Goal: Task Accomplishment & Management: Use online tool/utility

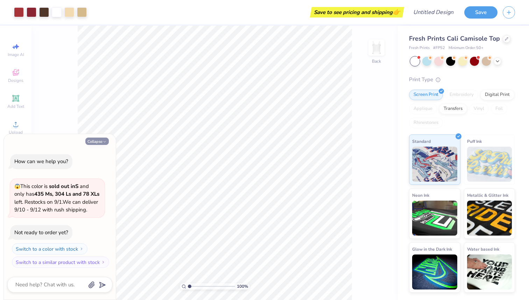
click at [106, 140] on icon "button" at bounding box center [105, 142] width 4 height 4
type textarea "x"
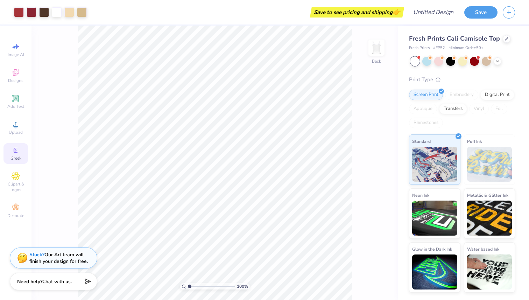
click at [21, 150] on div "Greek" at bounding box center [15, 153] width 24 height 21
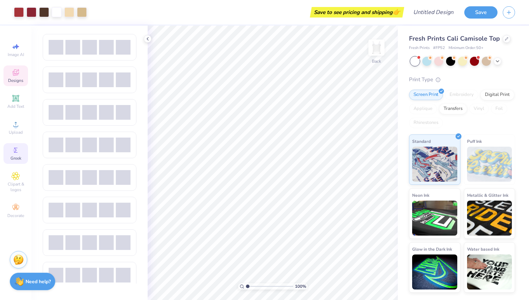
click at [21, 77] on div "Designs" at bounding box center [15, 75] width 24 height 21
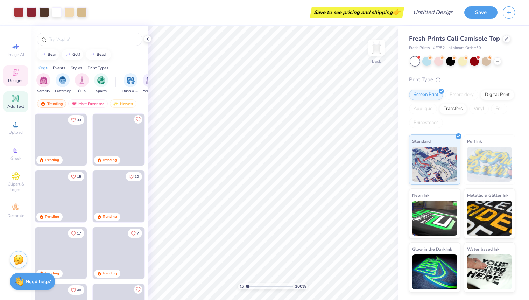
click at [15, 99] on icon at bounding box center [15, 98] width 7 height 7
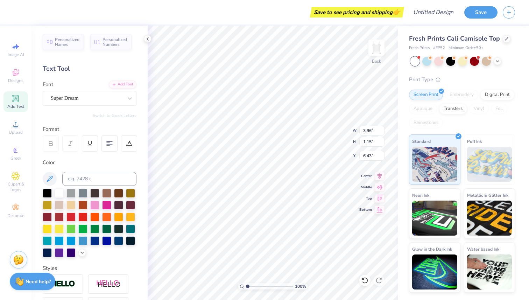
scroll to position [107, 0]
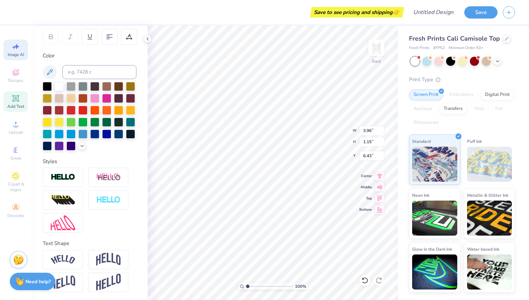
click at [8, 48] on div "Image AI" at bounding box center [15, 50] width 24 height 21
select select "4"
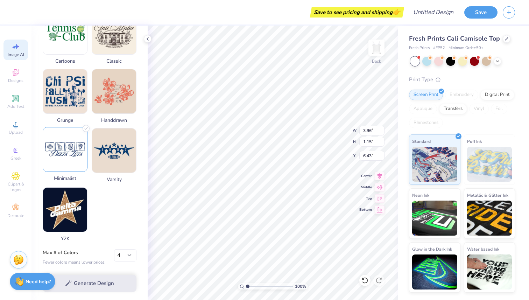
scroll to position [298, 0]
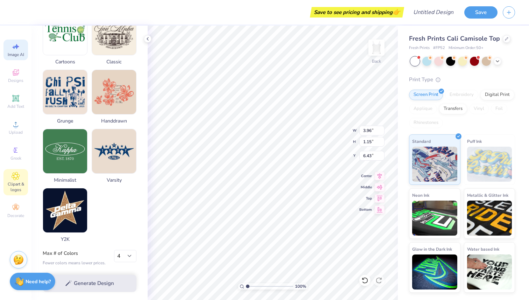
click at [18, 185] on span "Clipart & logos" at bounding box center [15, 186] width 24 height 11
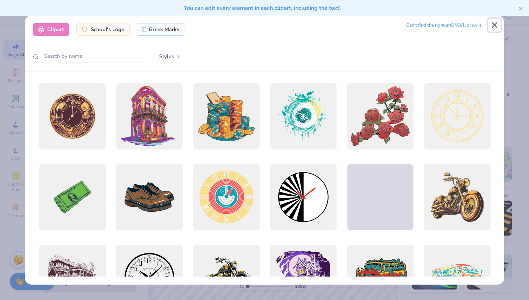
click at [493, 24] on button "Close" at bounding box center [494, 25] width 13 height 13
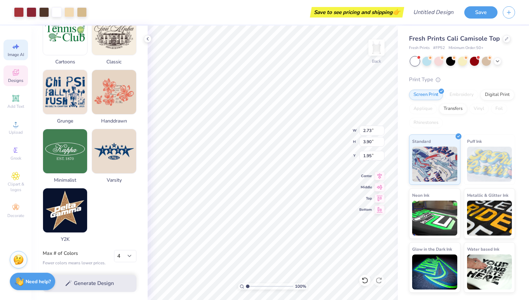
type input "2.73"
type input "3.90"
type input "1.95"
type input "2.04"
type input "0.38"
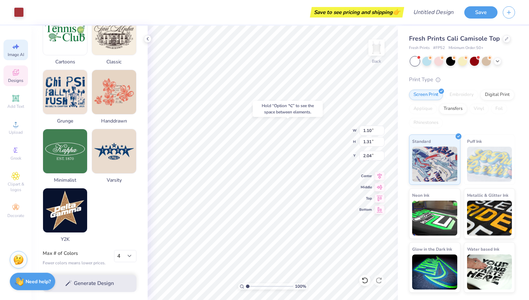
type input "0.37"
type input "2.33"
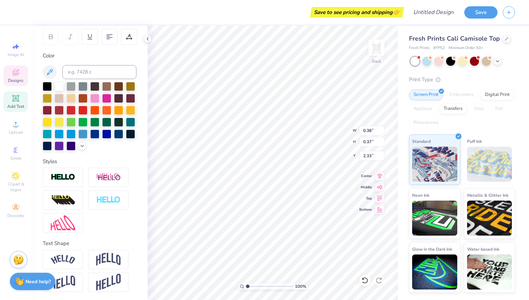
scroll to position [0, 0]
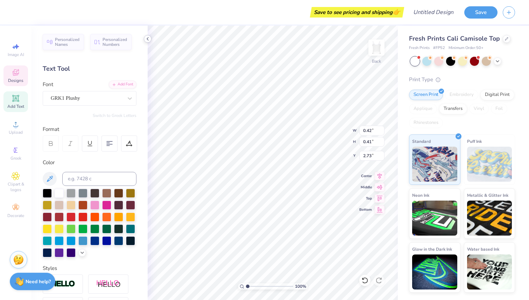
click at [145, 41] on icon at bounding box center [148, 39] width 6 height 6
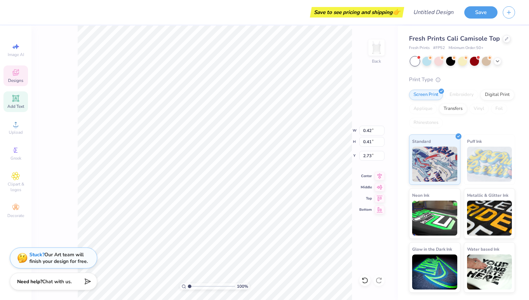
type input "3.96"
type input "1.15"
type input "6.43"
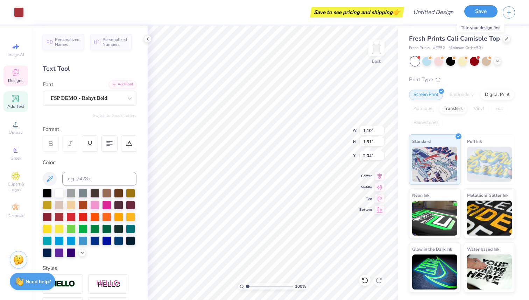
click at [470, 13] on button "Save" at bounding box center [480, 11] width 33 height 12
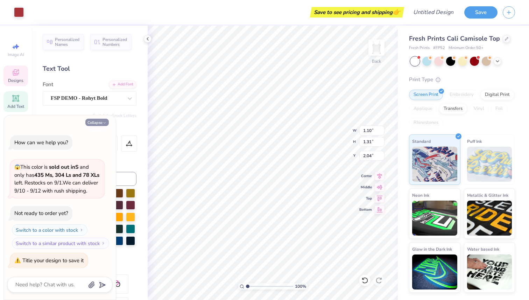
click at [94, 119] on button "Collapse" at bounding box center [96, 122] width 23 height 7
type textarea "x"
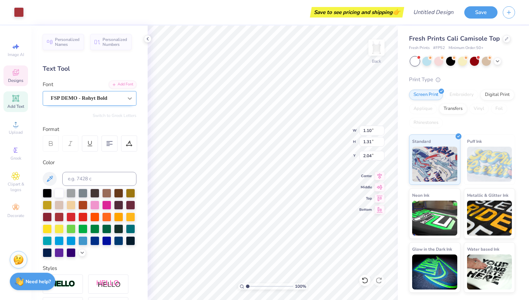
type input "0.38"
type input "0.37"
type input "2.33"
type input "2.73"
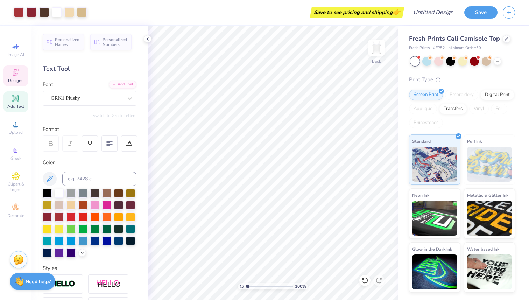
click at [22, 73] on div "Designs" at bounding box center [15, 75] width 24 height 21
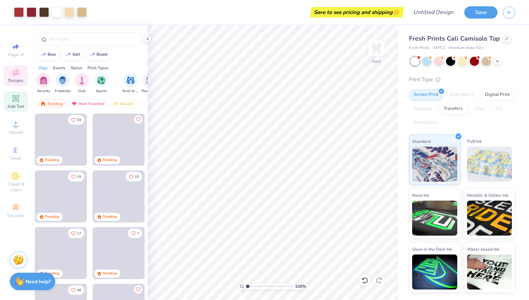
click at [18, 99] on icon at bounding box center [15, 98] width 5 height 5
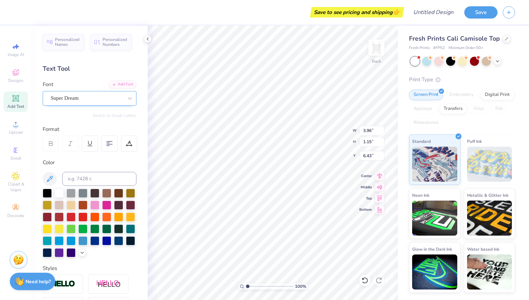
click at [121, 103] on div "Super Dream" at bounding box center [86, 98] width 73 height 11
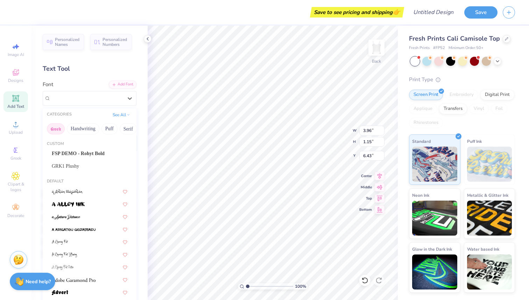
click at [58, 130] on button "Greek" at bounding box center [56, 128] width 18 height 11
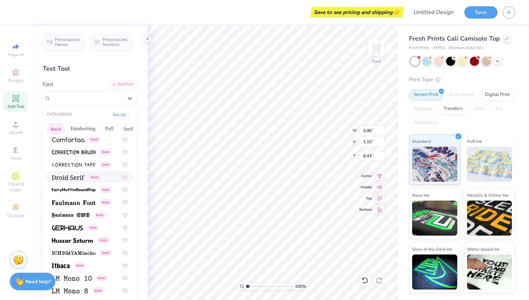
scroll to position [184, 0]
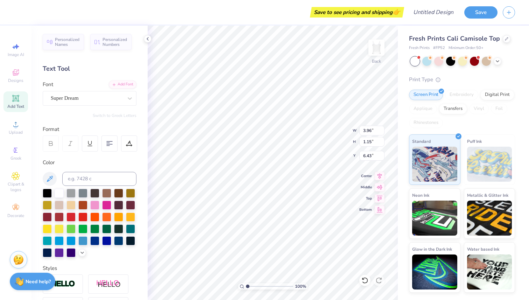
type textarea "n"
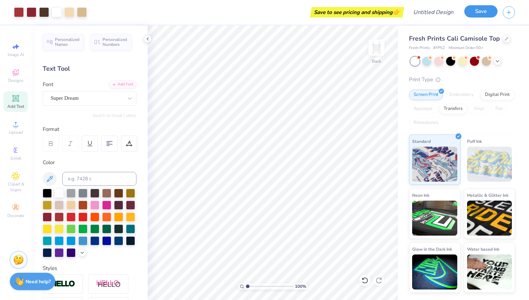
click at [474, 14] on button "Save" at bounding box center [480, 11] width 33 height 12
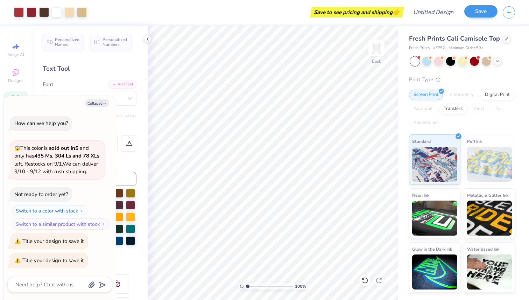
scroll to position [1, 0]
click at [507, 10] on icon "button" at bounding box center [509, 11] width 6 height 6
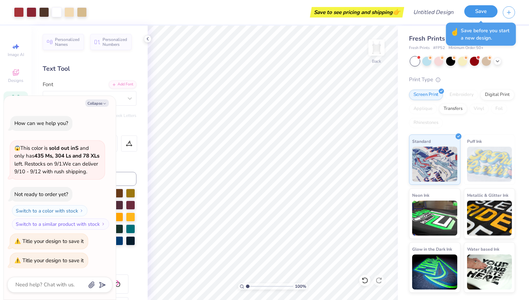
click at [489, 12] on button "Save" at bounding box center [480, 11] width 33 height 12
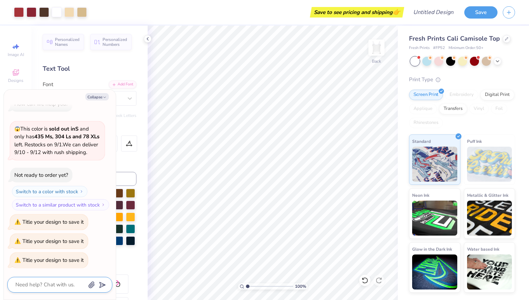
type textarea "x"
type textarea "ch"
type textarea "x"
type textarea "cha"
type textarea "x"
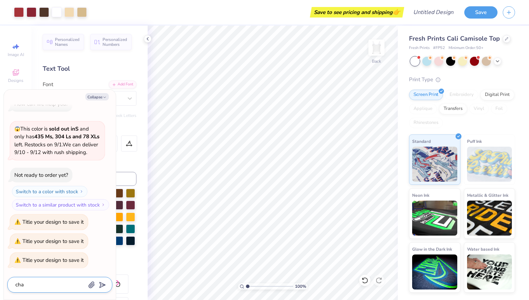
type textarea "chan"
type textarea "x"
type textarea "[PERSON_NAME]"
type textarea "x"
type textarea "change"
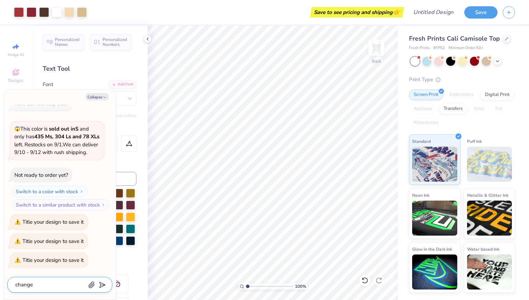
type textarea "x"
type textarea "change"
type textarea "x"
type textarea "change s"
type textarea "x"
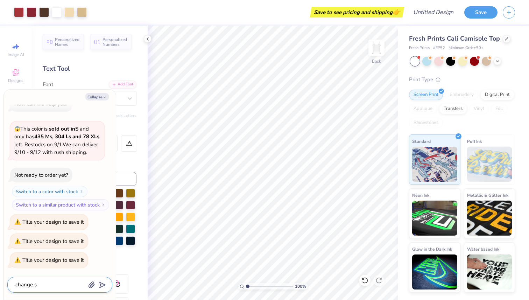
type textarea "change so"
type textarea "x"
type textarea "change sor"
type textarea "x"
type textarea "change soro"
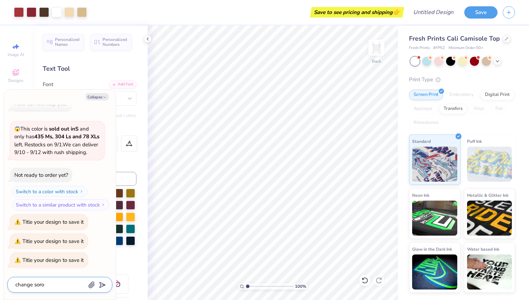
type textarea "x"
type textarea "change soror"
type textarea "x"
type textarea "change sorori"
type textarea "x"
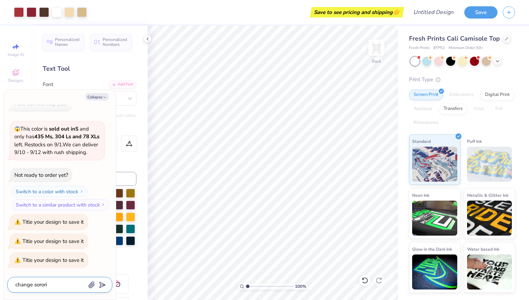
type textarea "change sororit"
type textarea "x"
type textarea "change sorority"
type textarea "x"
type textarea "change sorority"
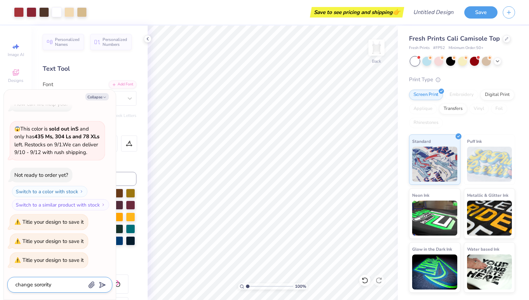
type textarea "x"
type textarea "change sorority o"
type textarea "x"
type textarea "change sorority on"
type textarea "x"
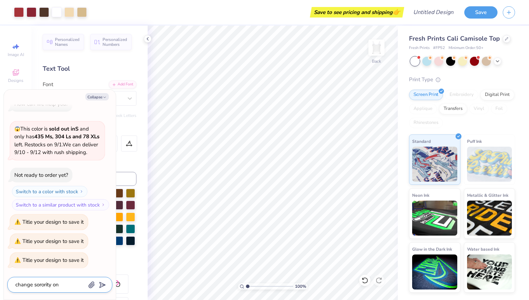
type textarea "change sorority on s"
type textarea "x"
type textarea "change sorority on sh"
type textarea "x"
type textarea "change sorority on shi"
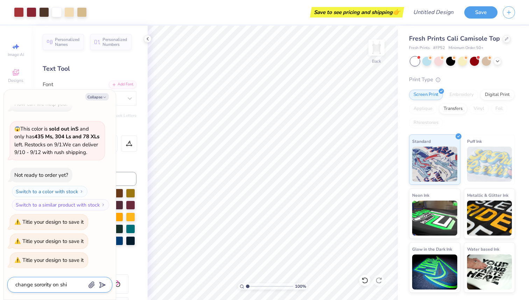
type textarea "x"
type textarea "change sorority on shir"
type textarea "x"
type textarea "change sorority on shirt"
type input "change sorority on shirt"
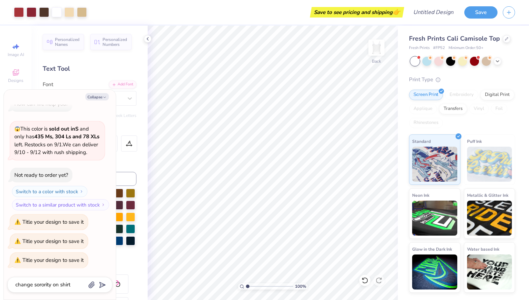
type textarea "x"
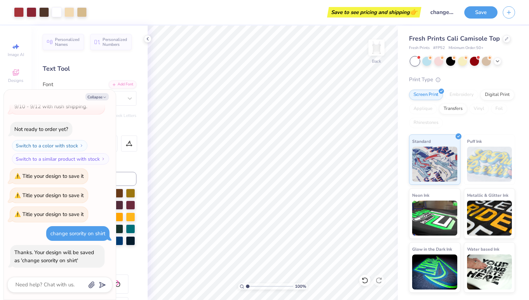
scroll to position [65, 0]
click at [480, 16] on button "Save" at bounding box center [480, 11] width 33 height 12
type textarea "x"
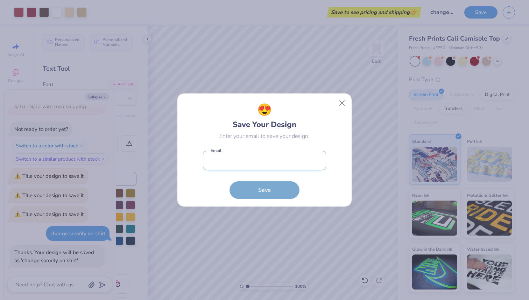
click at [233, 165] on input "email" at bounding box center [264, 160] width 123 height 19
type input "[EMAIL_ADDRESS][DOMAIN_NAME]"
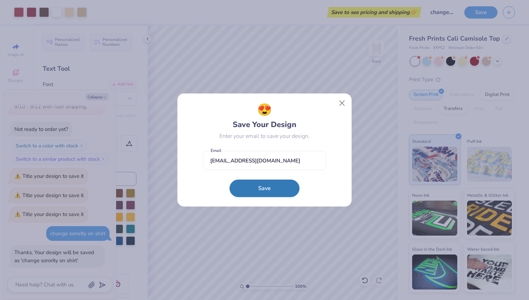
click at [250, 187] on button "Save" at bounding box center [264, 187] width 70 height 17
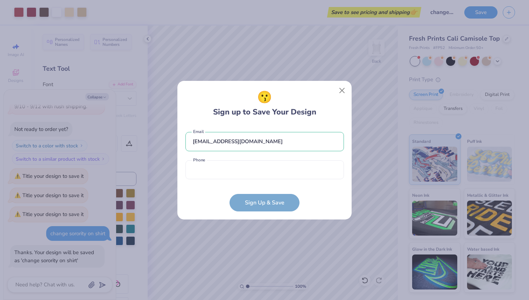
click at [248, 180] on div "[EMAIL_ADDRESS][DOMAIN_NAME] Email Phone is a required field Phone" at bounding box center [264, 154] width 158 height 58
click at [248, 176] on input "tel" at bounding box center [264, 169] width 158 height 19
type input "[PHONE_NUMBER]"
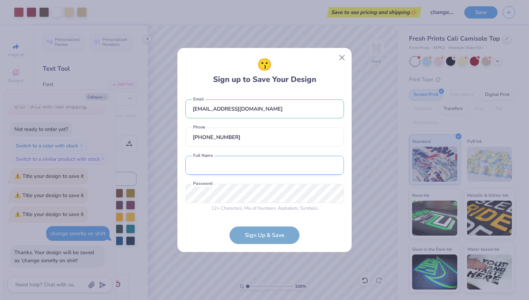
click at [216, 171] on input "text" at bounding box center [264, 165] width 158 height 19
type input "[PERSON_NAME]"
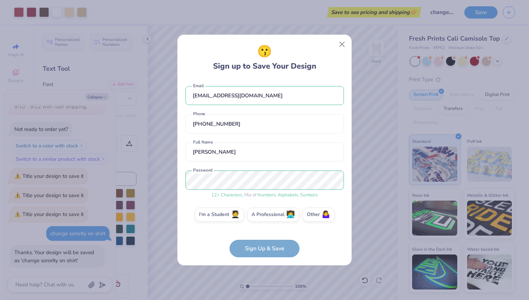
click at [256, 252] on form "[EMAIL_ADDRESS][DOMAIN_NAME] Email [PHONE_NUMBER] Phone [PERSON_NAME] Full Name…" at bounding box center [264, 168] width 158 height 178
click at [264, 248] on form "[EMAIL_ADDRESS][DOMAIN_NAME] Email [PHONE_NUMBER] Phone [PERSON_NAME] Full Name…" at bounding box center [264, 168] width 158 height 178
click at [224, 213] on label "I'm a Student 🧑‍🎓" at bounding box center [219, 213] width 49 height 14
click at [262, 214] on input "I'm a Student 🧑‍🎓" at bounding box center [264, 216] width 5 height 5
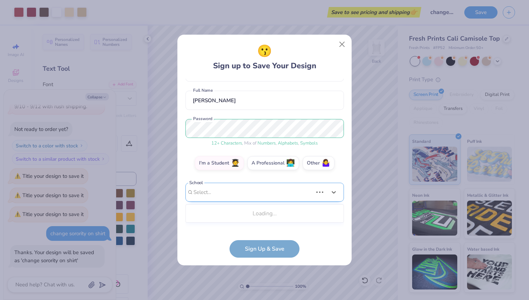
click at [230, 221] on div "Use Up and Down to choose options, press Enter to select the currently focused …" at bounding box center [264, 203] width 158 height 40
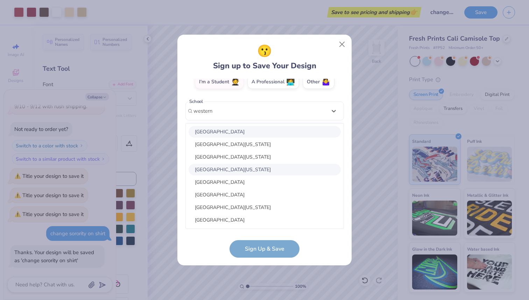
scroll to position [100, 0]
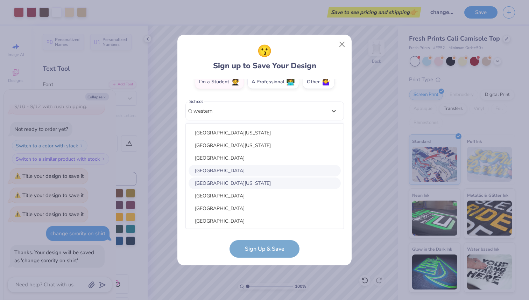
click at [219, 172] on div "[GEOGRAPHIC_DATA]" at bounding box center [265, 171] width 152 height 12
type input "western"
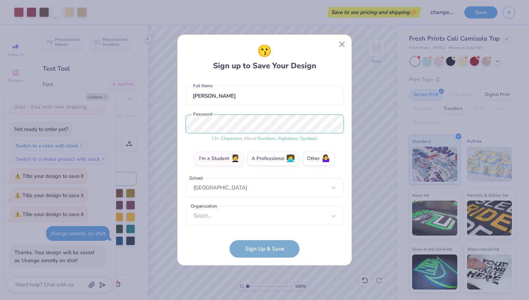
scroll to position [56, 0]
click at [210, 207] on label "Organization" at bounding box center [203, 206] width 29 height 7
click at [212, 213] on div "Select..." at bounding box center [264, 215] width 158 height 19
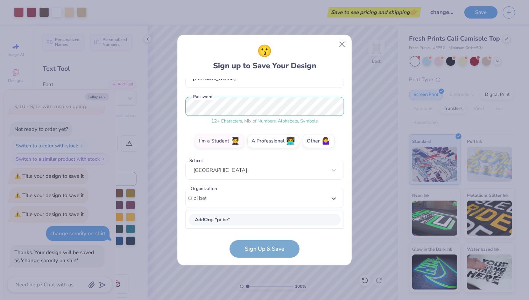
scroll to position [73, 0]
type input "pi beta phi"
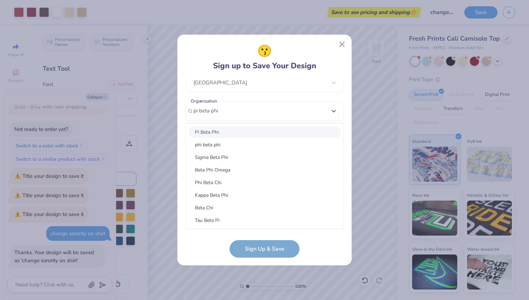
click at [207, 135] on div "Pi Beta Phi" at bounding box center [265, 132] width 152 height 12
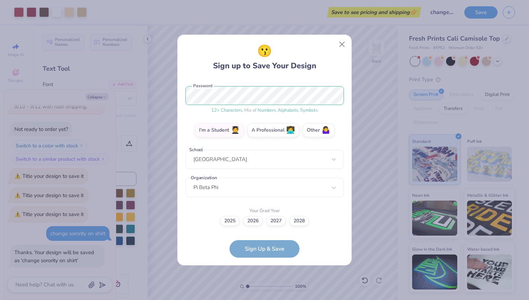
click at [250, 262] on div "😗 Sign up to Save Your Design [EMAIL_ADDRESS][DOMAIN_NAME] Email [PHONE_NUMBER]…" at bounding box center [264, 150] width 174 height 231
click at [296, 220] on label "2028" at bounding box center [299, 220] width 20 height 10
click at [267, 299] on input "2028" at bounding box center [264, 305] width 5 height 5
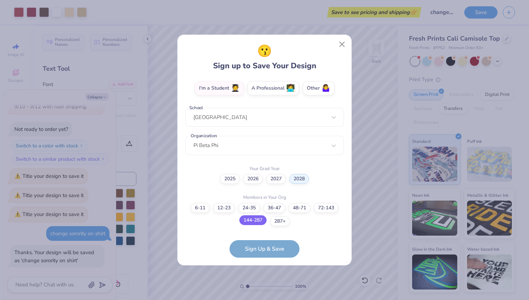
click at [256, 221] on label "144-287" at bounding box center [252, 220] width 27 height 10
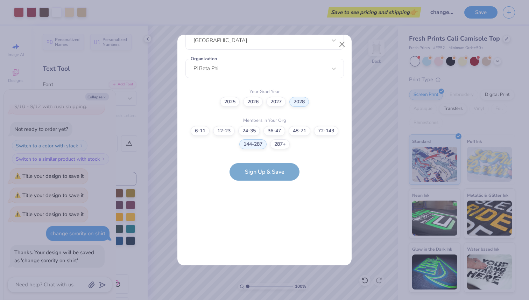
scroll to position [0, 0]
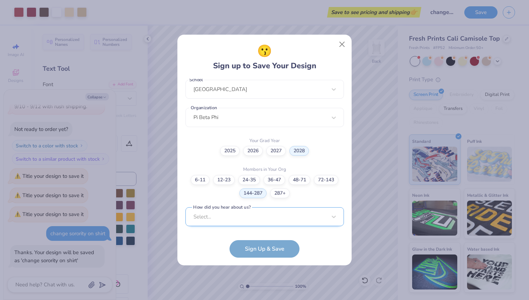
click at [250, 222] on div "Select..." at bounding box center [264, 216] width 158 height 19
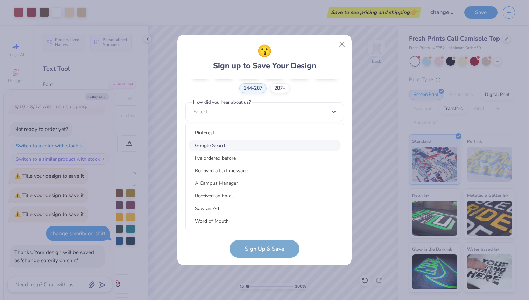
click at [241, 142] on div "Google Search" at bounding box center [265, 146] width 152 height 12
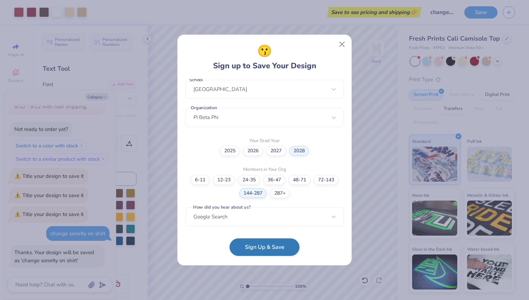
click at [250, 246] on button "Sign Up & Save" at bounding box center [264, 246] width 70 height 17
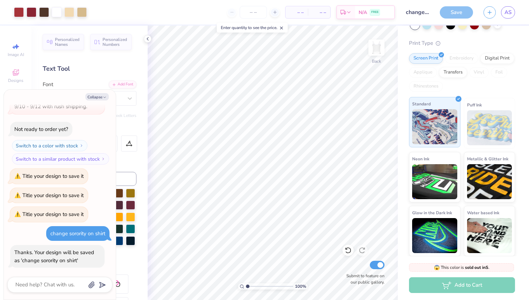
scroll to position [48, 0]
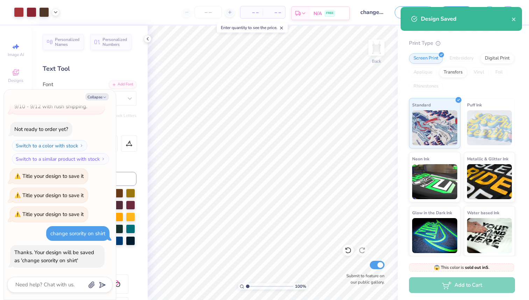
click at [329, 9] on div "N/A FREE" at bounding box center [329, 13] width 39 height 13
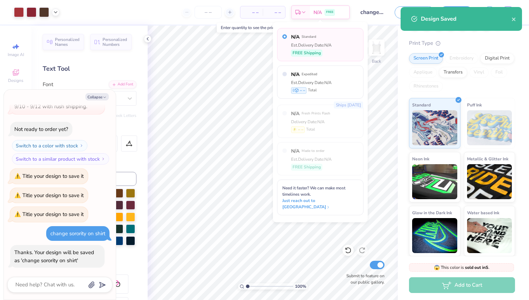
click at [282, 8] on div "– – Total" at bounding box center [274, 12] width 22 height 12
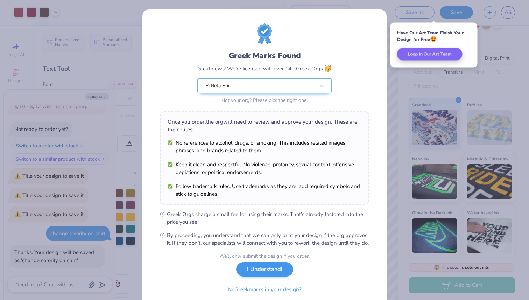
scroll to position [28, 0]
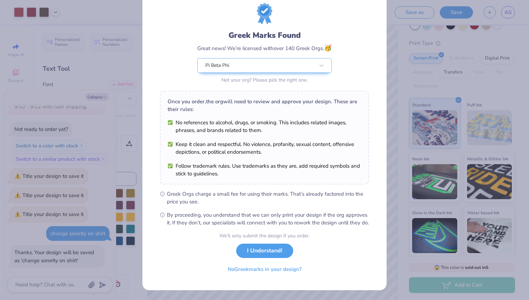
click at [419, 226] on div "Greek Marks Found Great news! We’re licensed with over 140 Greek Orgs. 🥳 Pi Bet…" at bounding box center [264, 150] width 529 height 300
click at [280, 249] on button "I Understand!" at bounding box center [264, 249] width 57 height 14
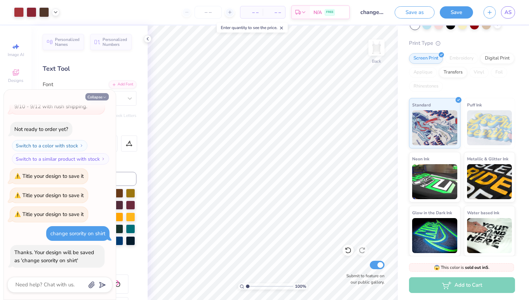
click at [103, 96] on icon "button" at bounding box center [105, 97] width 4 height 4
type textarea "x"
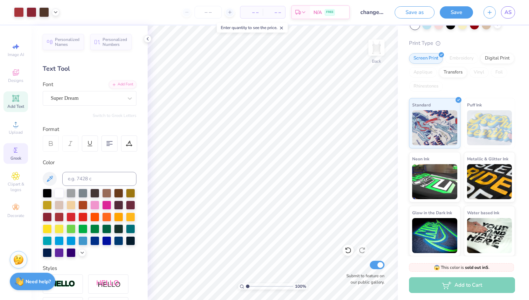
click at [12, 156] on span "Greek" at bounding box center [15, 158] width 11 height 6
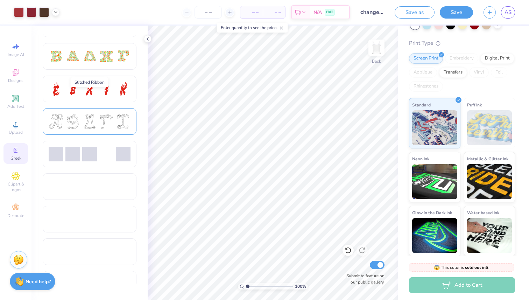
scroll to position [219, 0]
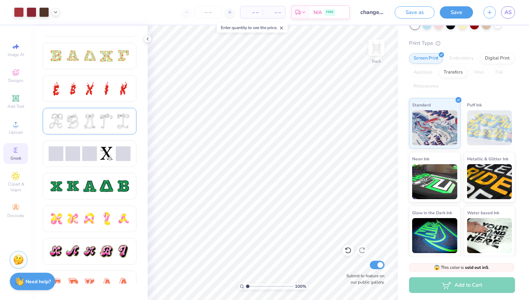
click at [81, 114] on div at bounding box center [90, 121] width 82 height 15
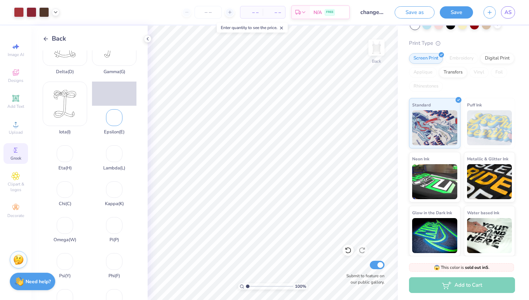
scroll to position [95, 0]
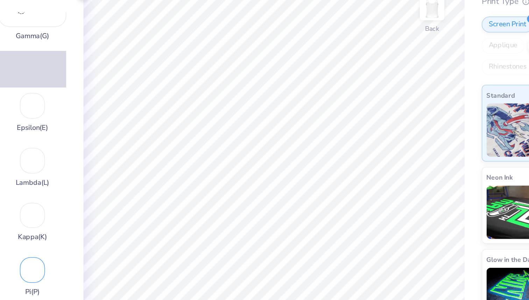
click at [113, 217] on div "Pi ( P )" at bounding box center [114, 221] width 44 height 29
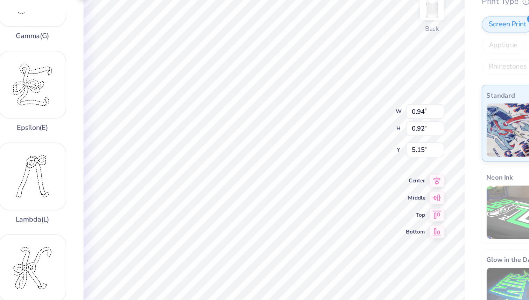
type input "0.94"
type input "0.92"
type input "2.53"
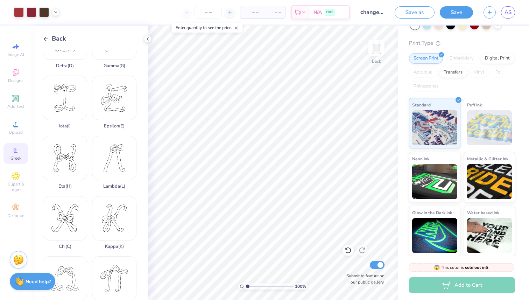
click at [47, 36] on icon at bounding box center [46, 39] width 6 height 6
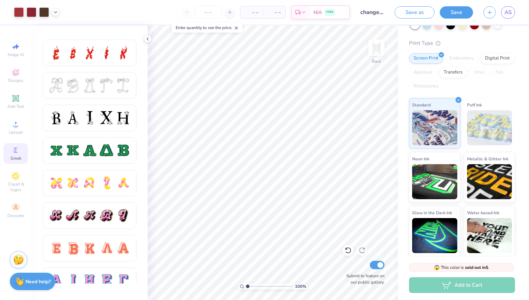
scroll to position [262, 0]
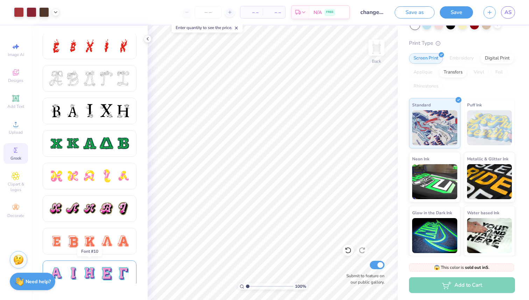
click at [101, 273] on div at bounding box center [106, 273] width 15 height 15
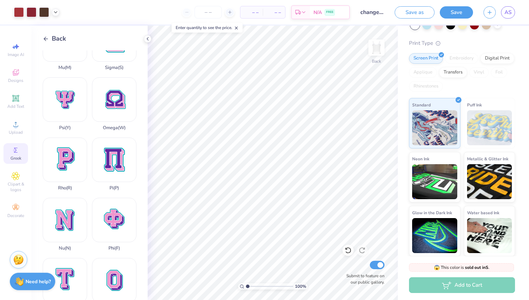
scroll to position [337, 0]
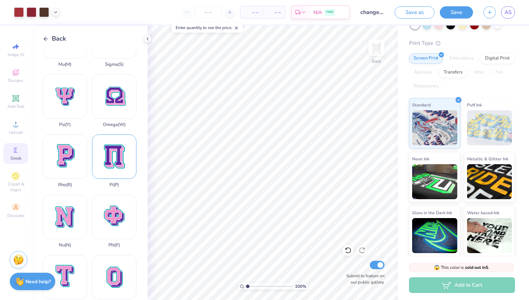
click at [112, 165] on div "Pi ( P )" at bounding box center [114, 160] width 44 height 53
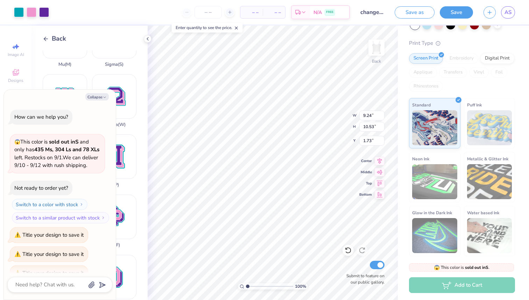
scroll to position [136, 0]
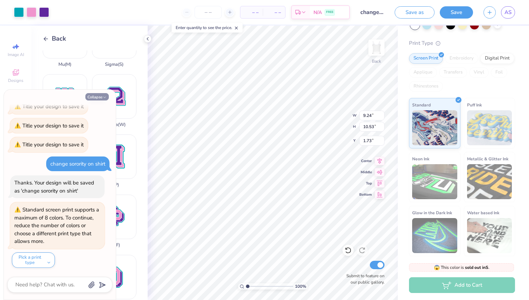
click at [96, 95] on button "Collapse" at bounding box center [96, 96] width 23 height 7
type textarea "x"
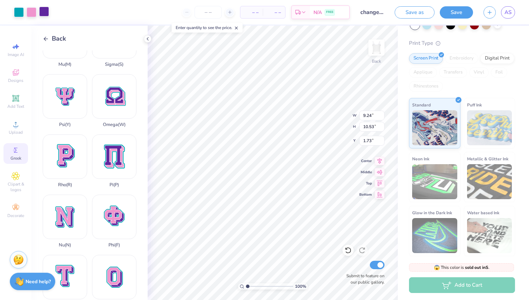
click at [41, 10] on div at bounding box center [44, 12] width 10 height 10
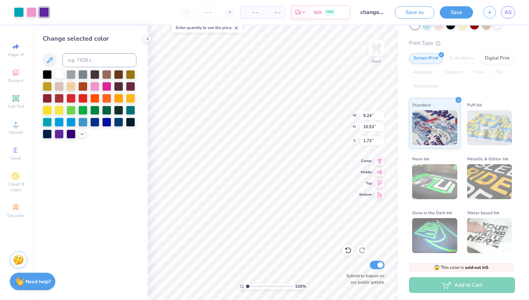
click at [59, 70] on div at bounding box center [59, 73] width 9 height 9
click at [35, 9] on div at bounding box center [32, 12] width 10 height 10
click at [35, 19] on div "Art colors" at bounding box center [24, 12] width 49 height 24
click at [62, 76] on div at bounding box center [59, 73] width 9 height 9
click at [17, 15] on div at bounding box center [19, 12] width 10 height 10
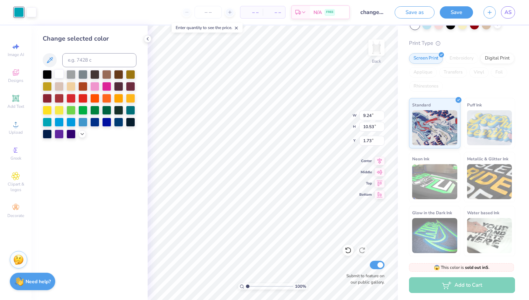
click at [61, 75] on div at bounding box center [59, 73] width 9 height 9
type input "1.79"
type input "2.05"
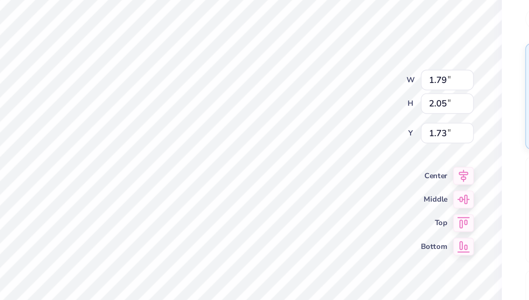
type input "0.52"
type input "0.59"
type input "2.74"
type input "2.48"
type input "0.45"
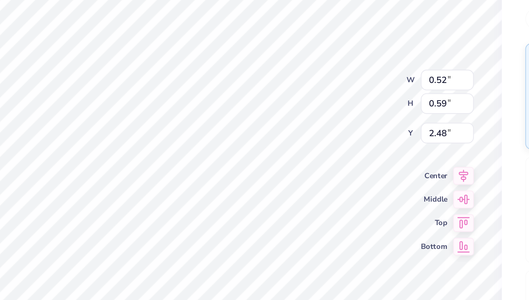
type input "0.52"
type input "2.55"
